Goal: Task Accomplishment & Management: Manage account settings

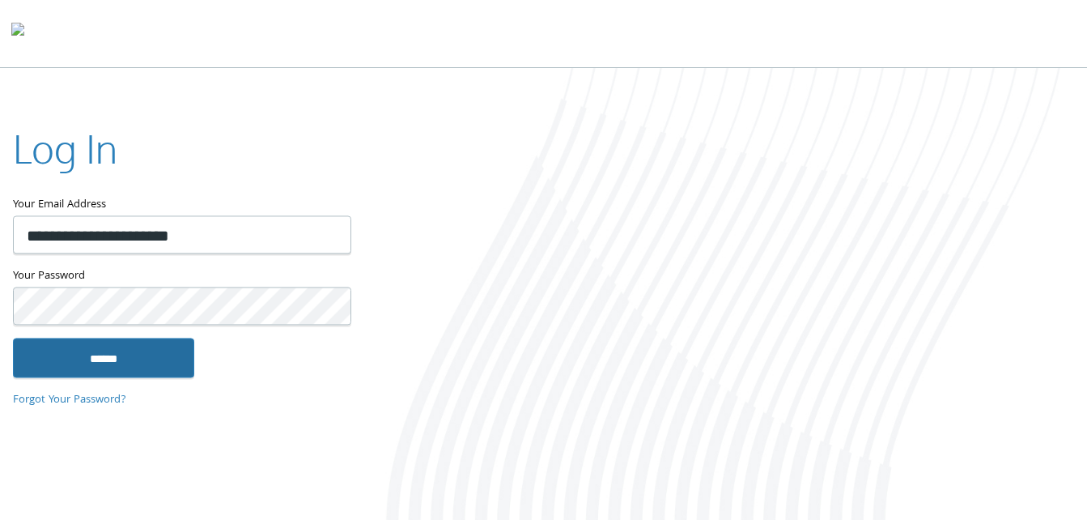
click at [91, 372] on input "******" at bounding box center [103, 357] width 181 height 39
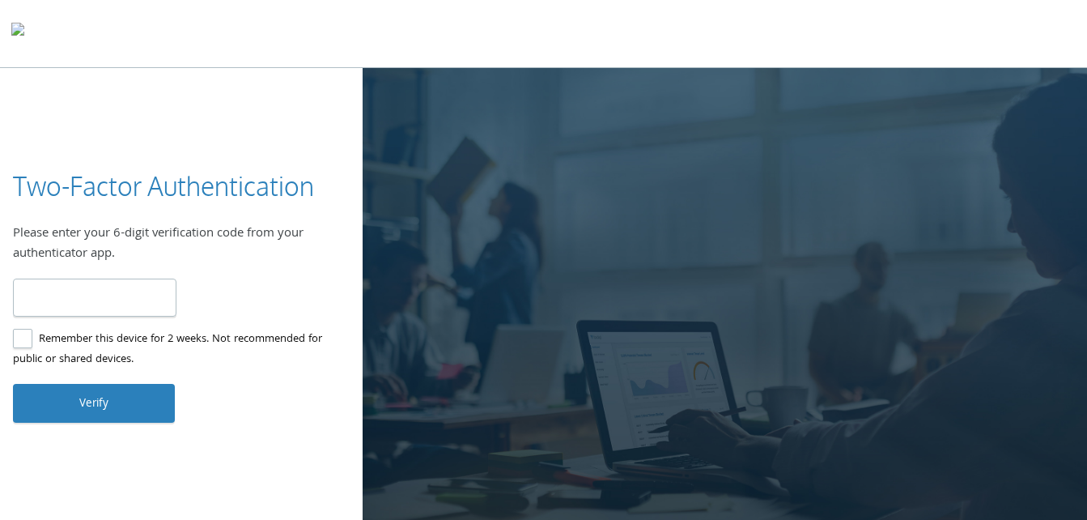
type input "******"
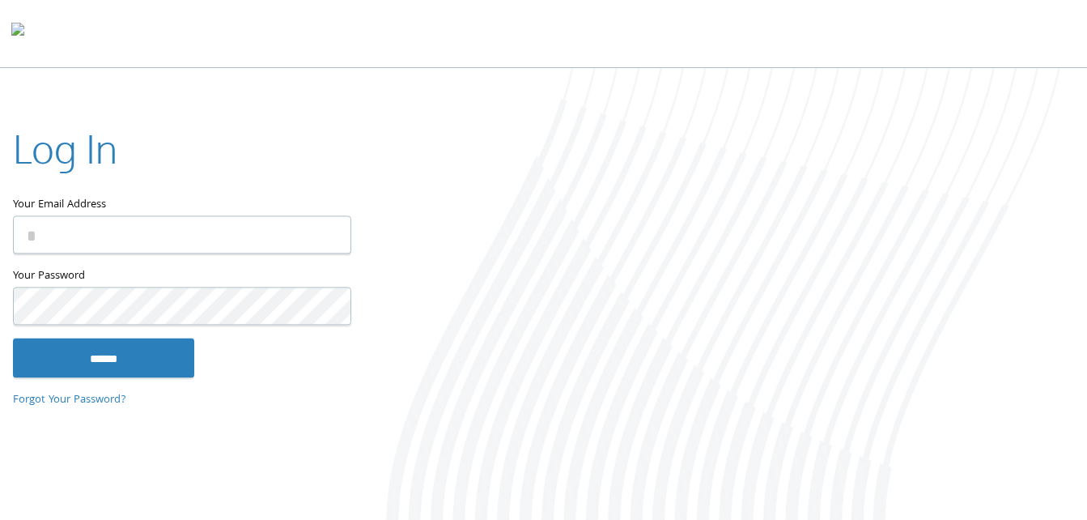
type input "**********"
